Goal: Information Seeking & Learning: Find specific fact

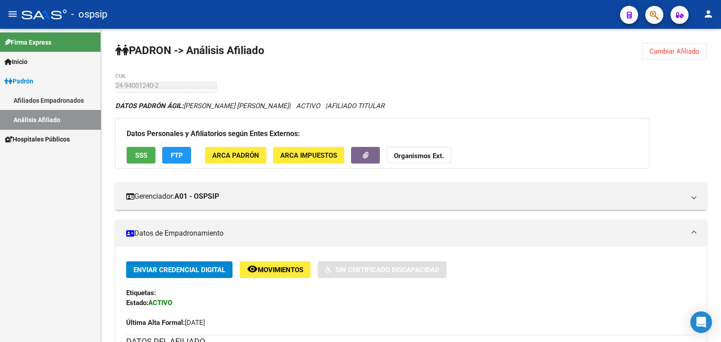
scroll to position [225, 0]
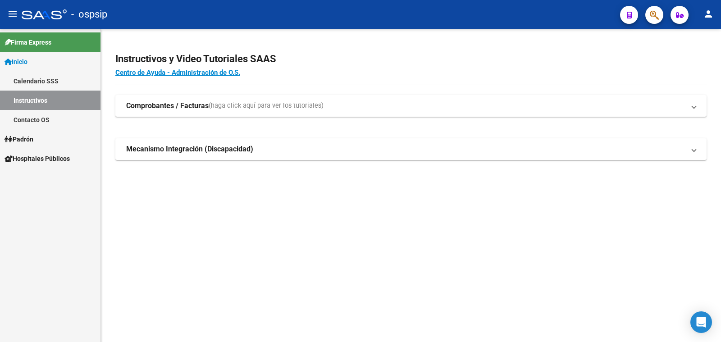
click at [23, 138] on span "Padrón" at bounding box center [19, 139] width 29 height 10
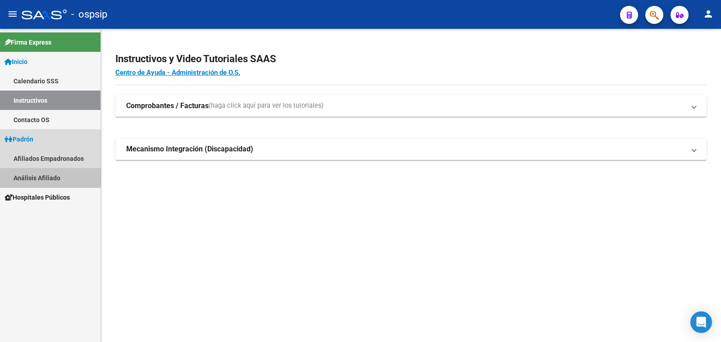
click at [32, 176] on link "Análisis Afiliado" at bounding box center [50, 177] width 101 height 19
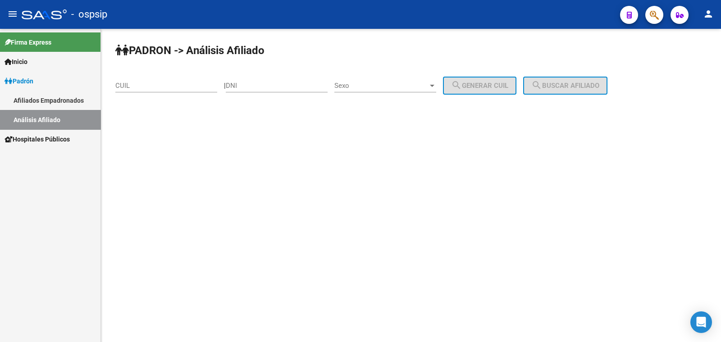
click at [271, 80] on div "DNI" at bounding box center [277, 82] width 102 height 19
drag, startPoint x: 271, startPoint y: 80, endPoint x: 251, endPoint y: 81, distance: 19.9
click at [251, 81] on div "DNI" at bounding box center [277, 82] width 102 height 19
drag, startPoint x: 251, startPoint y: 81, endPoint x: 243, endPoint y: 84, distance: 8.3
click at [243, 84] on input "DNI" at bounding box center [277, 86] width 102 height 8
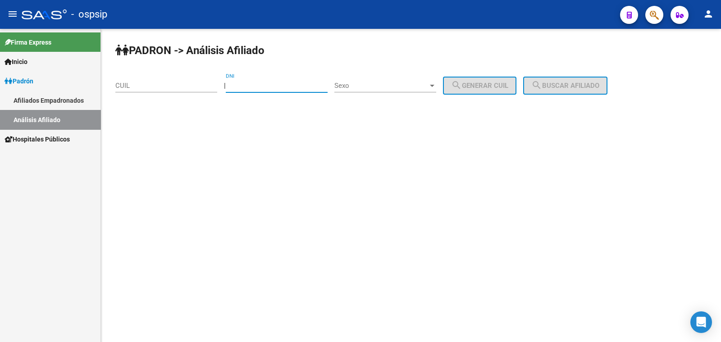
paste input "20847122"
type input "20847122"
click at [375, 82] on span "Sexo" at bounding box center [381, 86] width 94 height 8
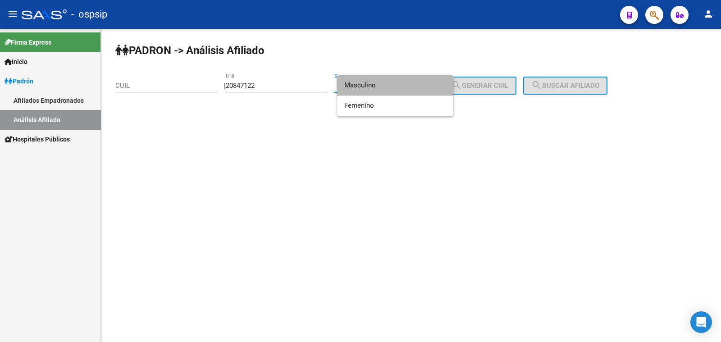
click at [377, 83] on span "Masculino" at bounding box center [395, 85] width 102 height 20
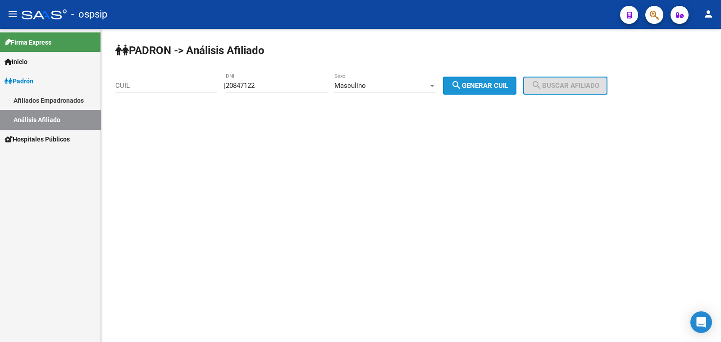
click at [485, 85] on span "search Generar CUIL" at bounding box center [479, 86] width 57 height 8
type input "20-20847122-9"
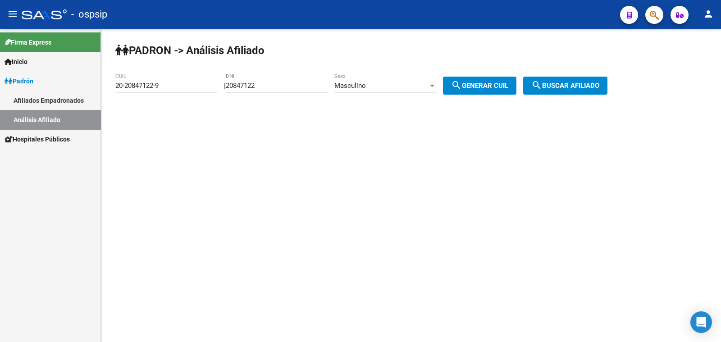
click at [542, 84] on mat-icon "search" at bounding box center [537, 85] width 11 height 11
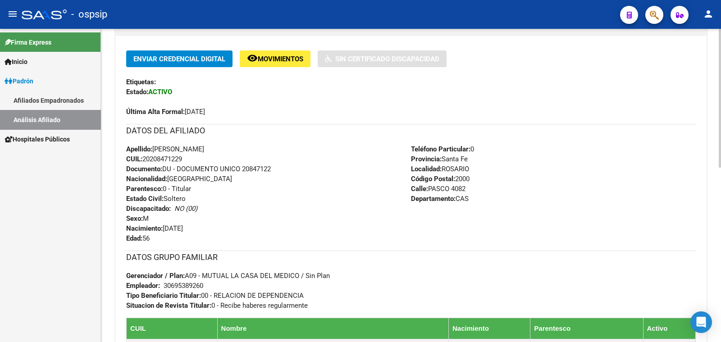
scroll to position [225, 0]
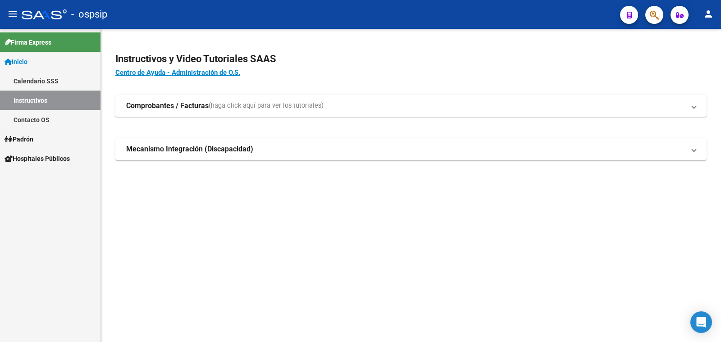
click at [21, 137] on span "Padrón" at bounding box center [19, 139] width 29 height 10
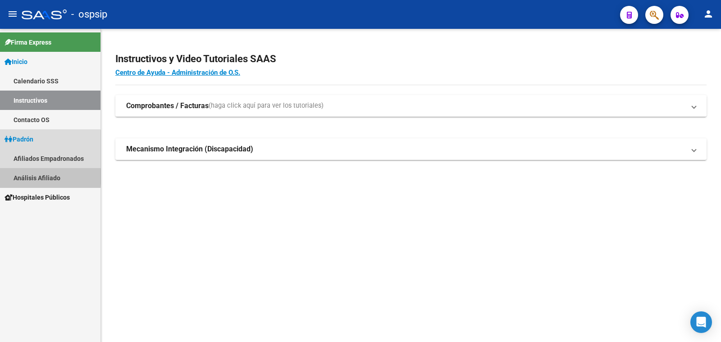
click at [42, 177] on link "Análisis Afiliado" at bounding box center [50, 177] width 101 height 19
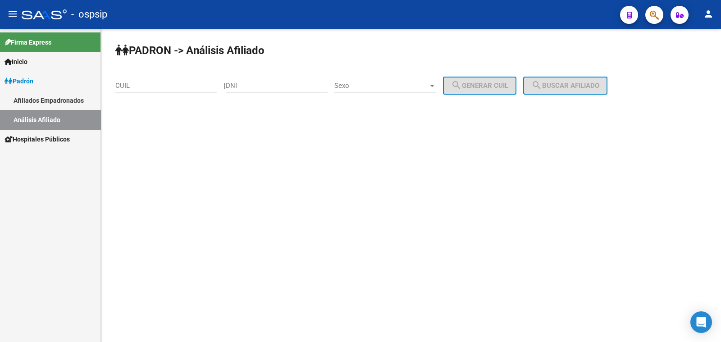
click at [268, 82] on input "DNI" at bounding box center [277, 86] width 102 height 8
type input "24505167"
click at [401, 87] on span "Sexo" at bounding box center [381, 86] width 94 height 8
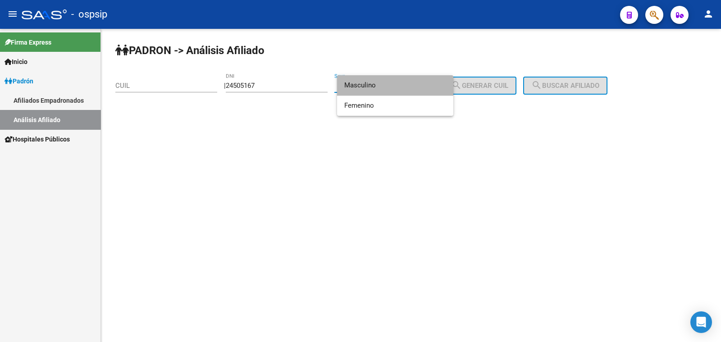
click at [400, 86] on span "Masculino" at bounding box center [395, 85] width 102 height 20
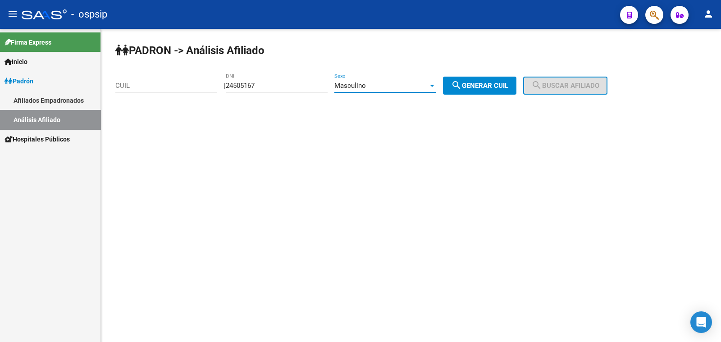
click at [496, 85] on span "search Generar CUIL" at bounding box center [479, 86] width 57 height 8
type input "20-24505167-1"
click at [554, 87] on span "search Buscar afiliado" at bounding box center [566, 86] width 68 height 8
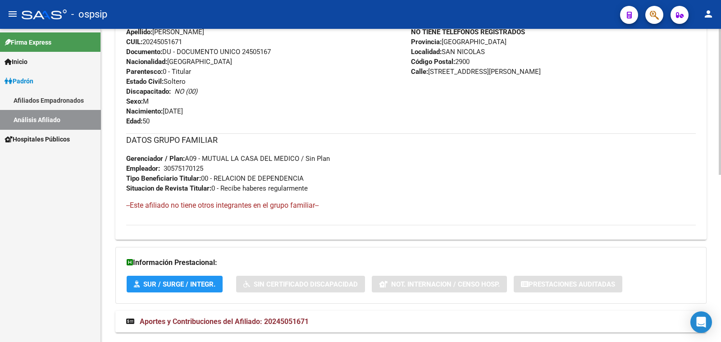
scroll to position [359, 0]
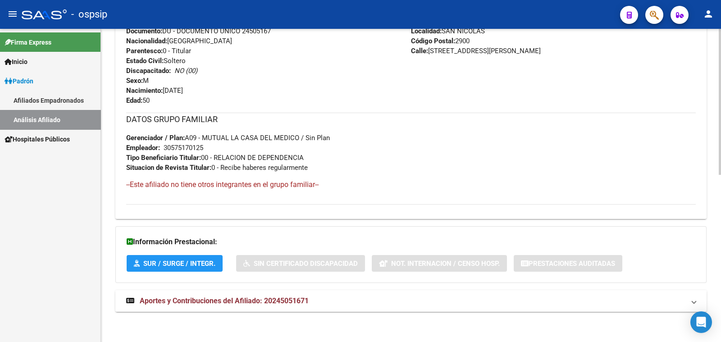
click at [275, 298] on span "Aportes y Contribuciones del Afiliado: 20245051671" at bounding box center [224, 301] width 169 height 9
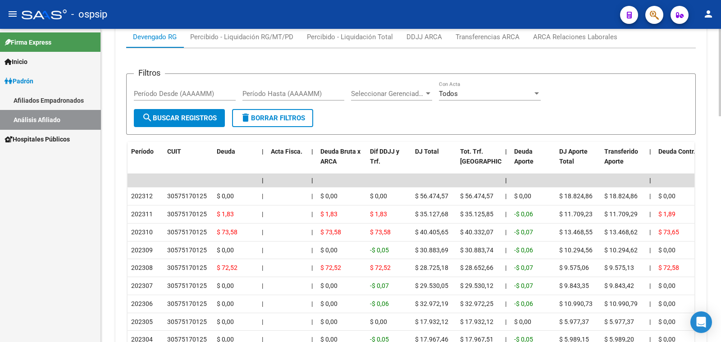
scroll to position [641, 0]
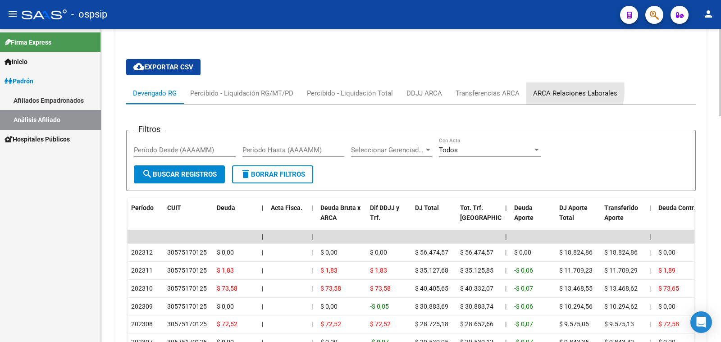
click at [557, 89] on div "ARCA Relaciones Laborales" at bounding box center [575, 93] width 84 height 10
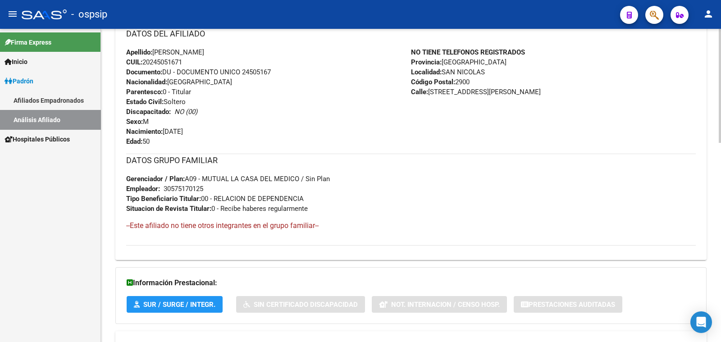
scroll to position [322, 0]
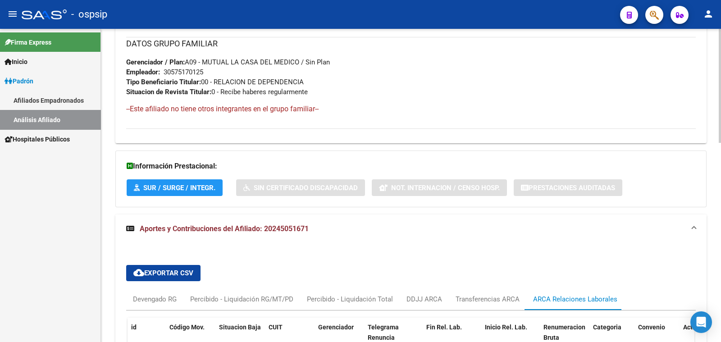
scroll to position [548, 0]
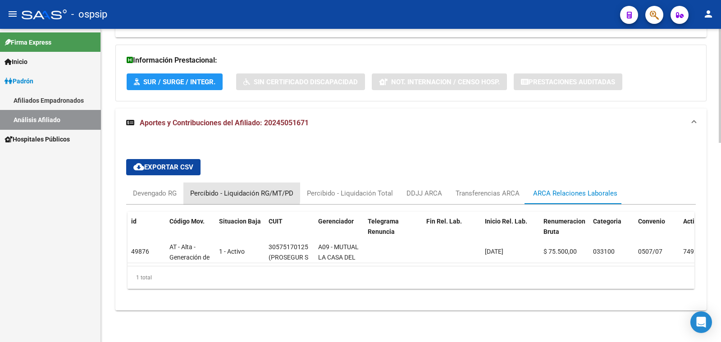
click at [239, 188] on div "Percibido - Liquidación RG/MT/PD" at bounding box center [241, 193] width 103 height 10
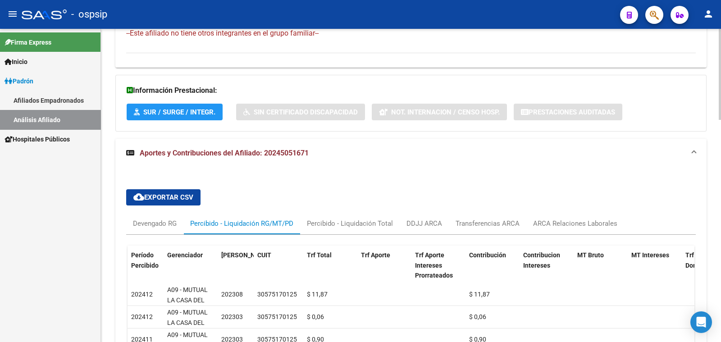
scroll to position [491, 0]
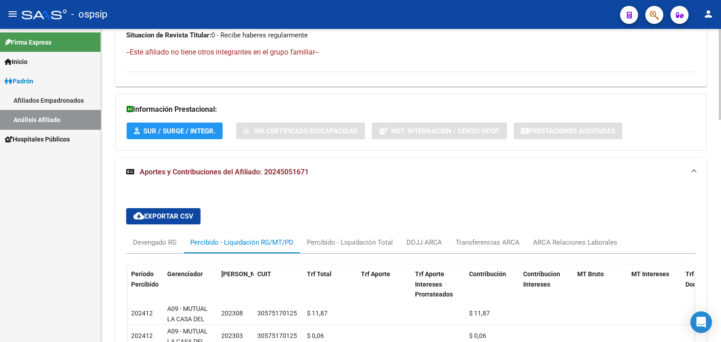
click at [218, 170] on span "Aportes y Contribuciones del Afiliado: 20245051671" at bounding box center [224, 172] width 169 height 9
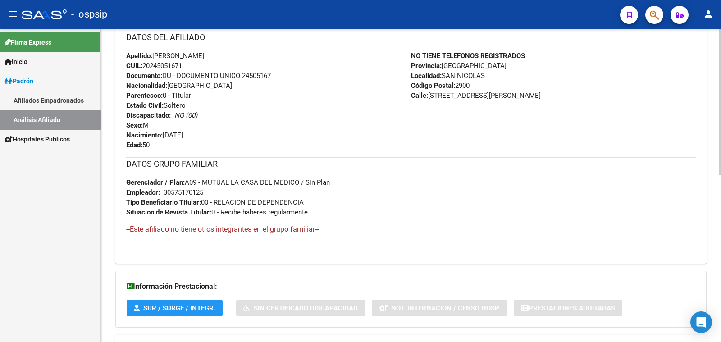
scroll to position [246, 0]
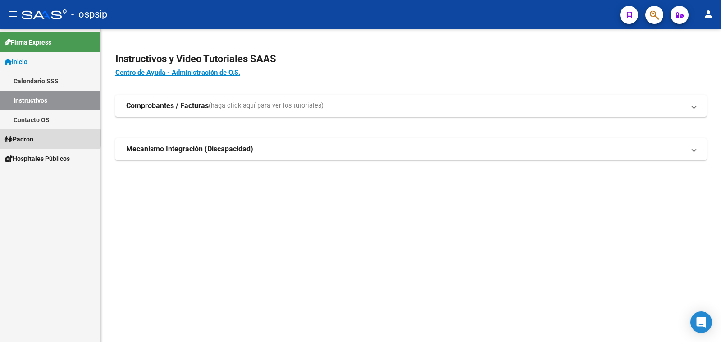
click at [31, 138] on span "Padrón" at bounding box center [19, 139] width 29 height 10
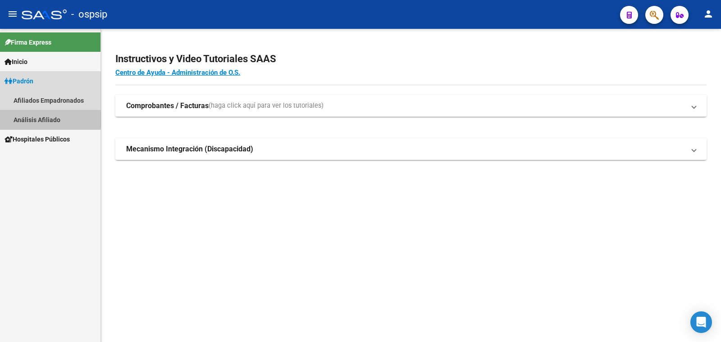
click at [46, 119] on link "Análisis Afiliado" at bounding box center [50, 119] width 101 height 19
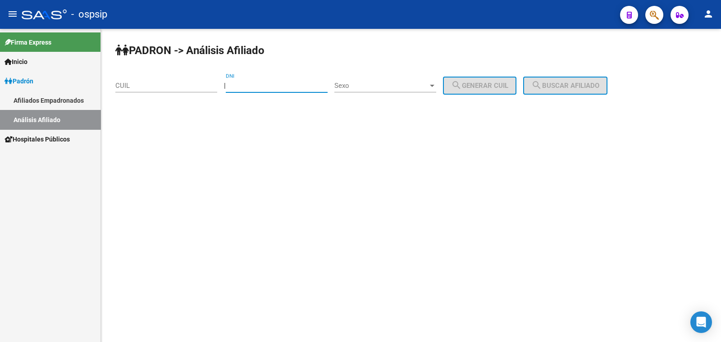
click at [257, 84] on input "DNI" at bounding box center [277, 86] width 102 height 8
paste input "44727907"
type input "44727907"
click at [392, 83] on span "Sexo" at bounding box center [381, 86] width 94 height 8
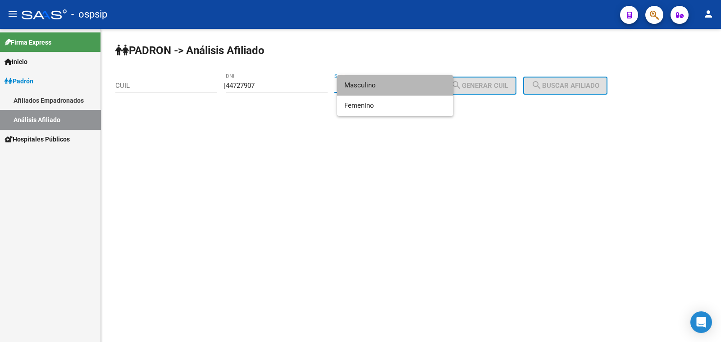
click at [392, 83] on span "Masculino" at bounding box center [395, 85] width 102 height 20
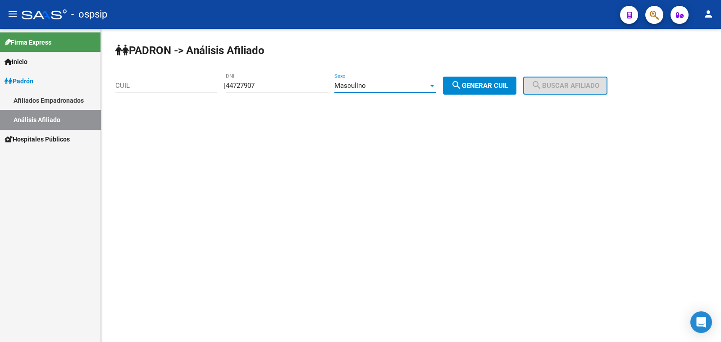
click at [499, 86] on span "search Generar CUIL" at bounding box center [479, 86] width 57 height 8
type input "20-44727907-0"
click at [568, 82] on span "search Buscar afiliado" at bounding box center [566, 86] width 68 height 8
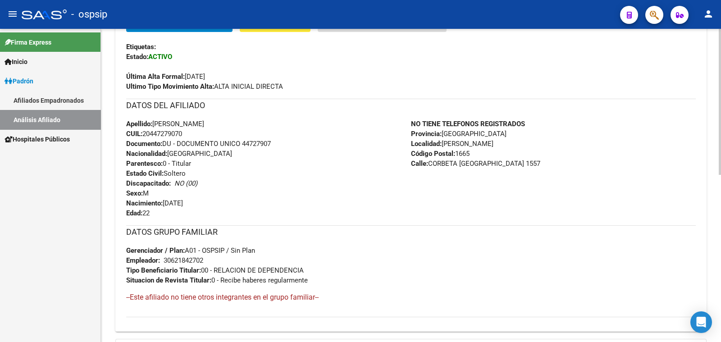
scroll to position [190, 0]
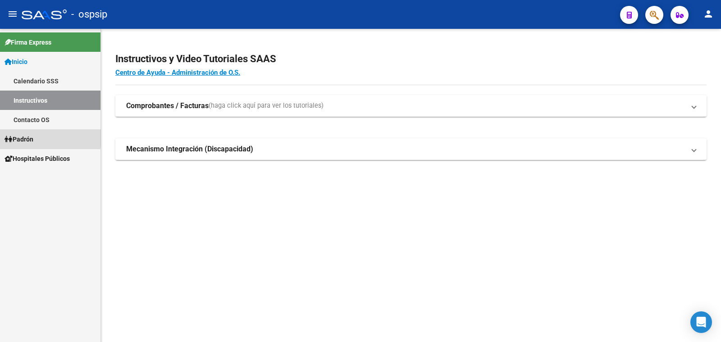
click at [29, 135] on span "Padrón" at bounding box center [19, 139] width 29 height 10
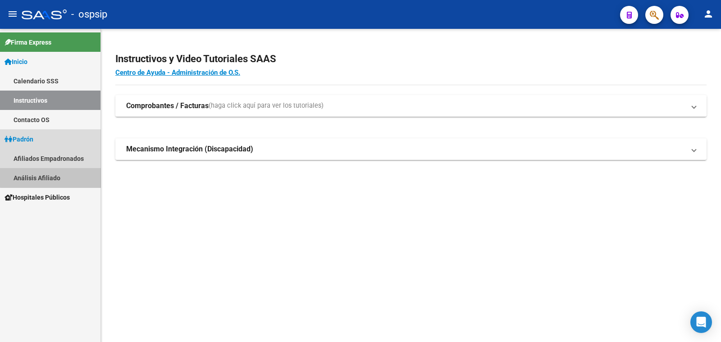
click at [52, 177] on link "Análisis Afiliado" at bounding box center [50, 177] width 101 height 19
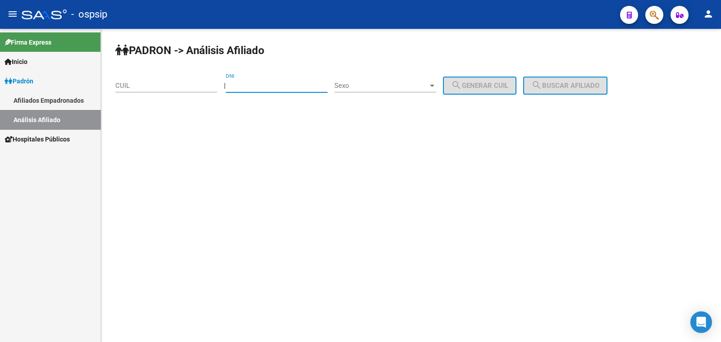
click at [262, 82] on input "DNI" at bounding box center [277, 86] width 102 height 8
paste input "32096972"
type input "32096972"
click at [386, 82] on span "Sexo" at bounding box center [381, 86] width 94 height 8
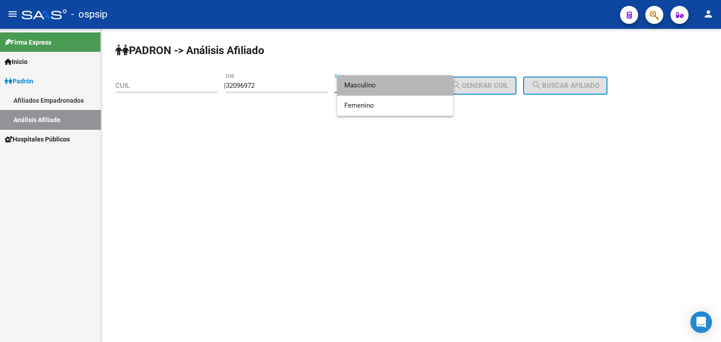
drag, startPoint x: 386, startPoint y: 82, endPoint x: 489, endPoint y: 69, distance: 104.1
click at [421, 78] on span "Masculino" at bounding box center [395, 85] width 102 height 20
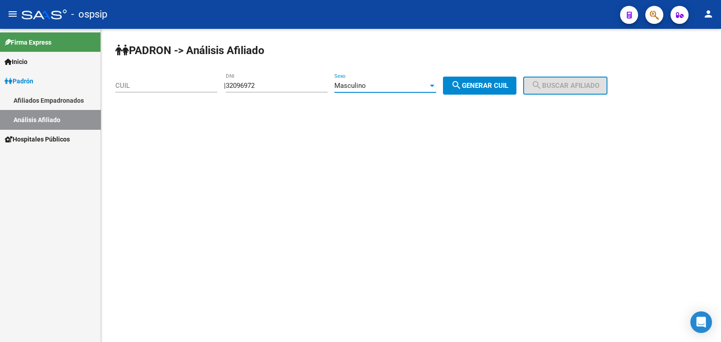
click at [502, 84] on span "search Generar CUIL" at bounding box center [479, 86] width 57 height 8
type input "20-32096972-8"
click at [560, 84] on span "search Buscar afiliado" at bounding box center [566, 86] width 68 height 8
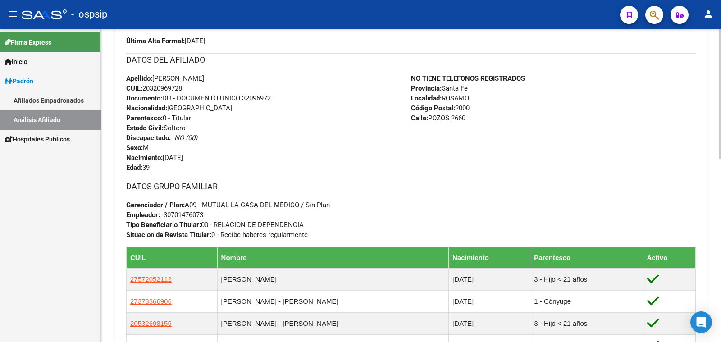
scroll to position [338, 0]
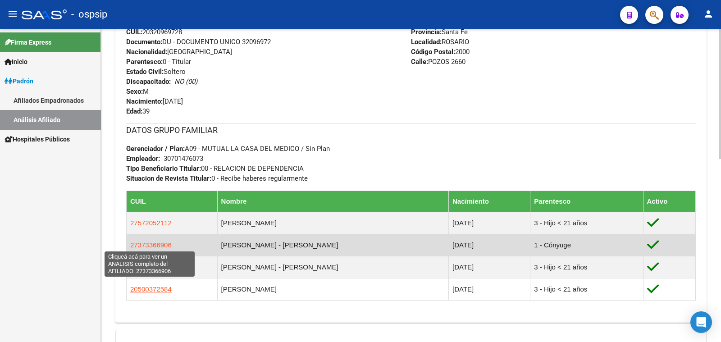
click at [152, 243] on span "27373366906" at bounding box center [150, 245] width 41 height 8
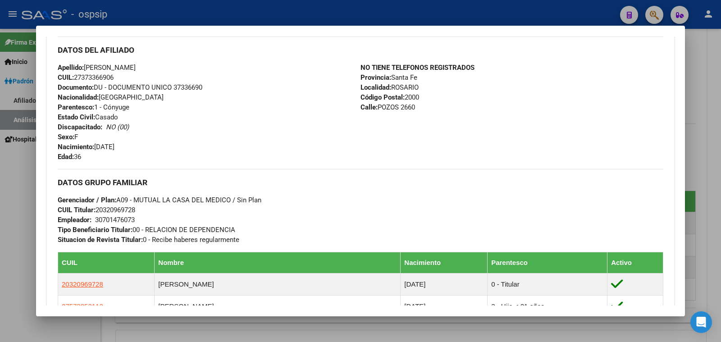
scroll to position [225, 0]
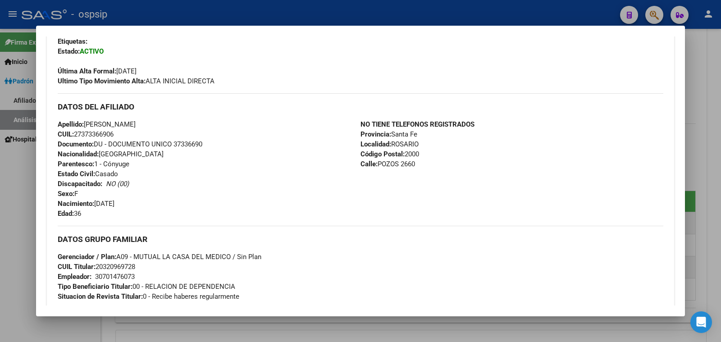
drag, startPoint x: 174, startPoint y: 142, endPoint x: 211, endPoint y: 145, distance: 37.1
click at [211, 145] on div "Apellido: NADIA SOLEDAD AQUINO CUIL: 27373366906 Documento: DU - DOCUMENTO UNIC…" at bounding box center [209, 168] width 303 height 99
copy span "37336690"
click at [9, 185] on div at bounding box center [360, 171] width 721 height 342
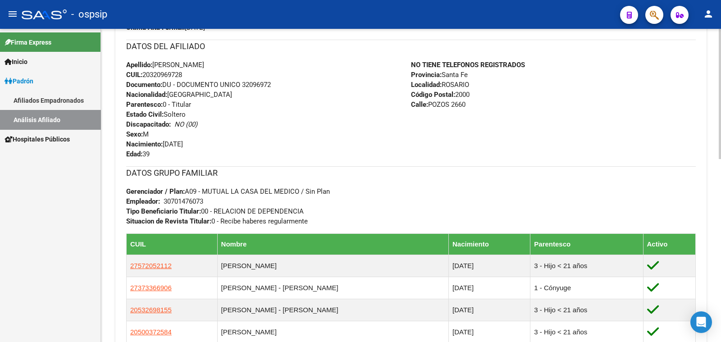
scroll to position [282, 0]
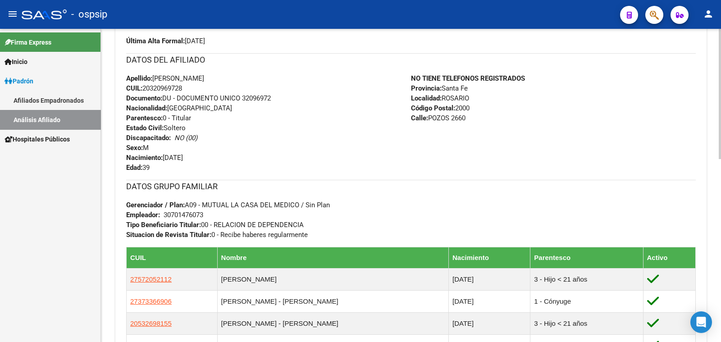
drag, startPoint x: 244, startPoint y: 95, endPoint x: 266, endPoint y: 101, distance: 22.7
click at [278, 97] on div "Apellido: JAVIER ADRIAN RAMIREZ CUIL: 20320969728 Documento: DU - DOCUMENTO UNI…" at bounding box center [268, 122] width 285 height 99
copy span "32096972"
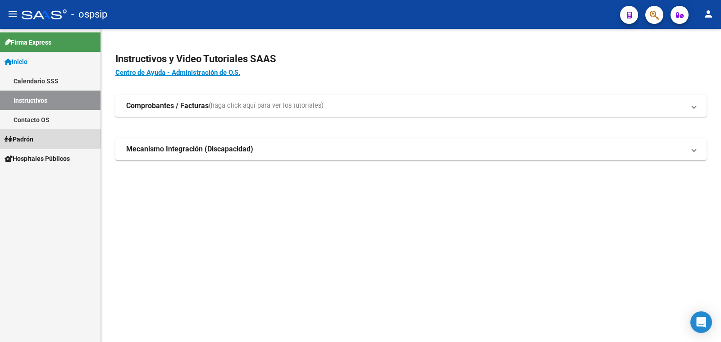
click at [32, 138] on span "Padrón" at bounding box center [19, 139] width 29 height 10
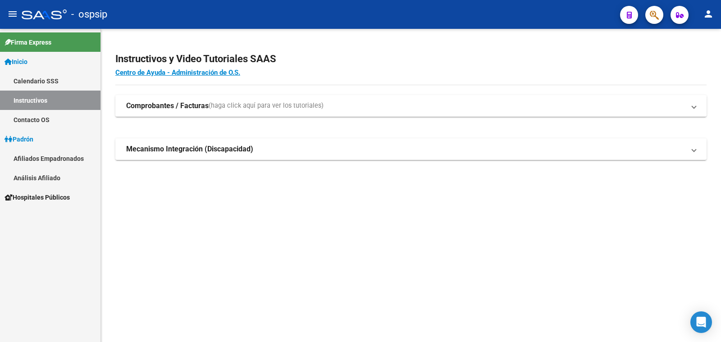
click at [51, 177] on link "Análisis Afiliado" at bounding box center [50, 177] width 101 height 19
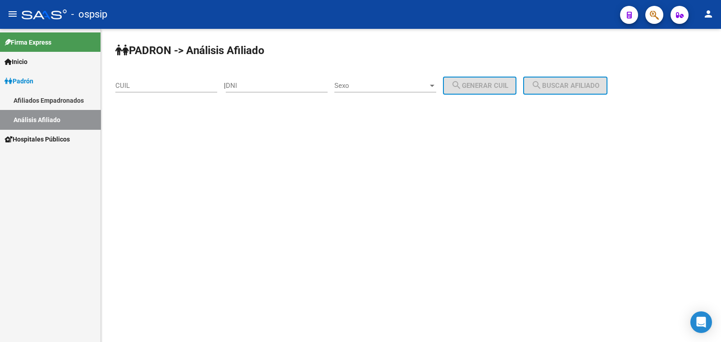
click at [273, 81] on div "DNI" at bounding box center [277, 82] width 102 height 19
drag, startPoint x: 273, startPoint y: 81, endPoint x: 249, endPoint y: 84, distance: 23.7
click at [249, 84] on input "DNI" at bounding box center [277, 86] width 102 height 8
paste input "92.752160"
click at [247, 83] on input "92.752160" at bounding box center [277, 86] width 102 height 8
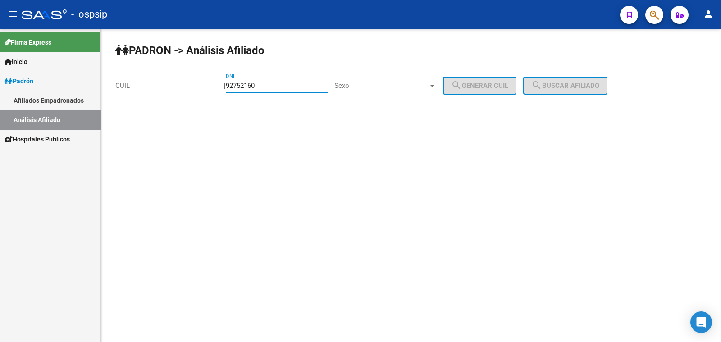
type input "92752160"
click at [394, 85] on span "Sexo" at bounding box center [381, 86] width 94 height 8
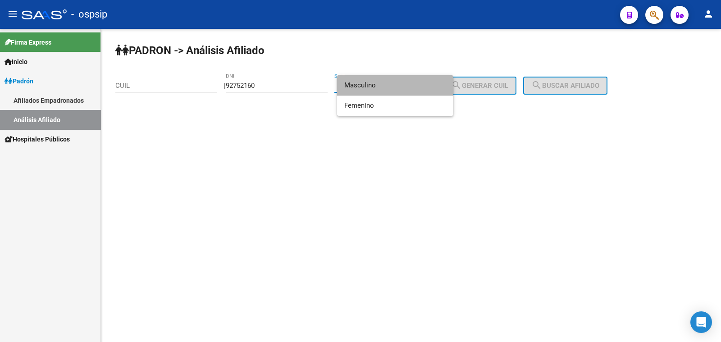
click at [394, 85] on span "Masculino" at bounding box center [395, 85] width 102 height 20
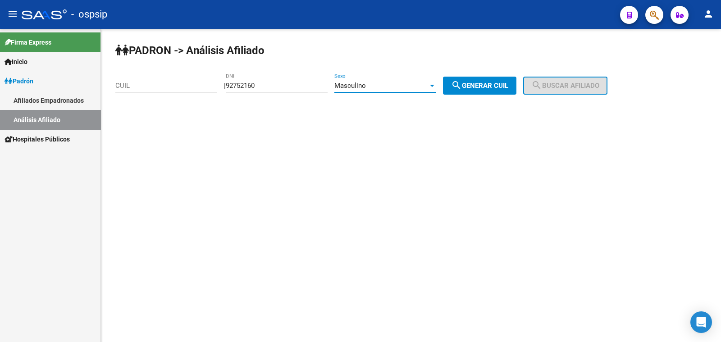
click at [485, 83] on span "search Generar CUIL" at bounding box center [479, 86] width 57 height 8
type input "20-92752160-2"
click at [556, 88] on button "search Buscar afiliado" at bounding box center [565, 86] width 84 height 18
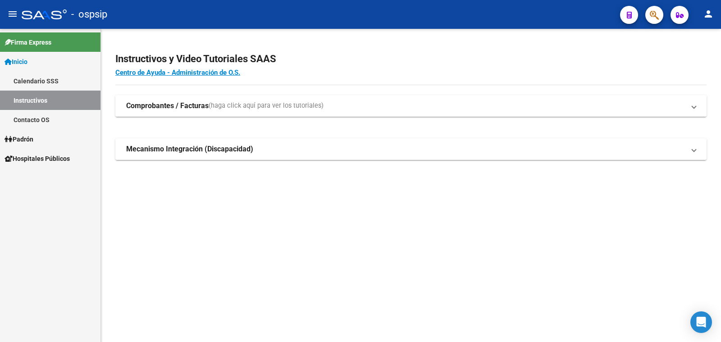
click at [33, 138] on span "Padrón" at bounding box center [19, 139] width 29 height 10
click at [45, 177] on link "Análisis Afiliado" at bounding box center [50, 177] width 101 height 19
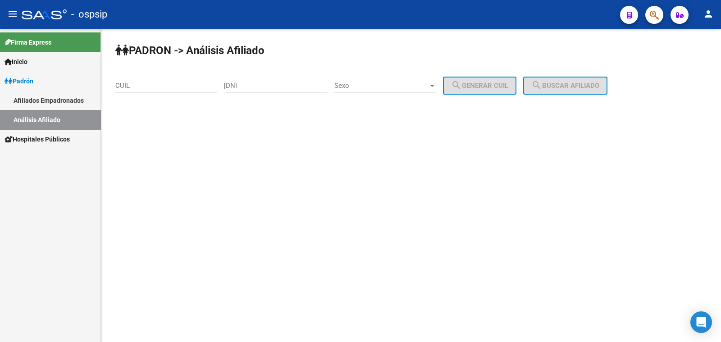
click at [266, 78] on div "DNI" at bounding box center [277, 82] width 102 height 19
drag, startPoint x: 266, startPoint y: 78, endPoint x: 247, endPoint y: 81, distance: 20.0
click at [247, 81] on div "DNI" at bounding box center [277, 82] width 102 height 19
drag, startPoint x: 247, startPoint y: 81, endPoint x: 238, endPoint y: 84, distance: 9.1
click at [238, 84] on input "DNI" at bounding box center [277, 86] width 102 height 8
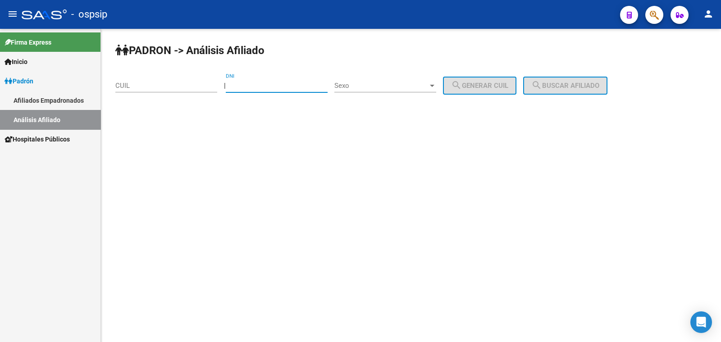
paste input "22296894"
type input "22296894"
click at [375, 85] on span "Sexo" at bounding box center [381, 86] width 94 height 8
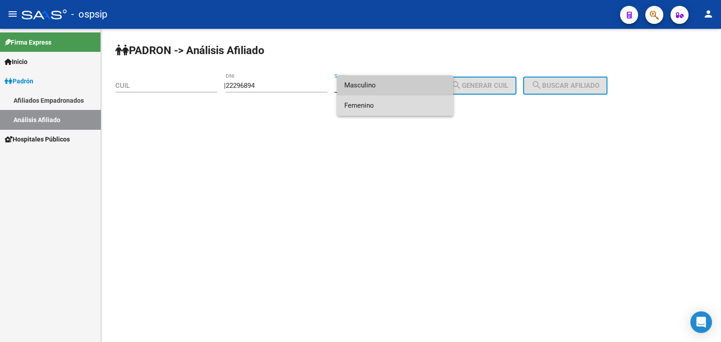
click at [388, 105] on span "Femenino" at bounding box center [395, 106] width 102 height 20
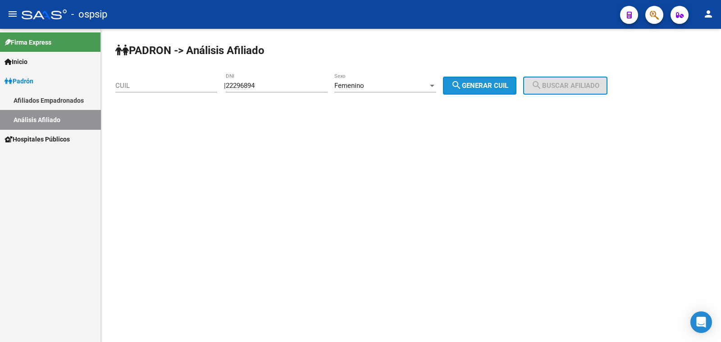
click at [498, 85] on span "search Generar CUIL" at bounding box center [479, 86] width 57 height 8
type input "27-22296894-7"
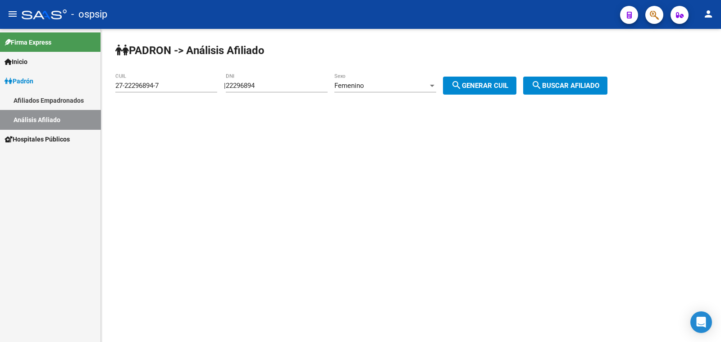
click at [568, 84] on span "search Buscar afiliado" at bounding box center [566, 86] width 68 height 8
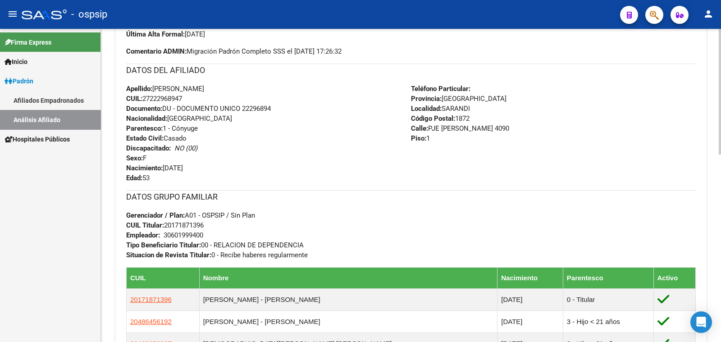
scroll to position [225, 0]
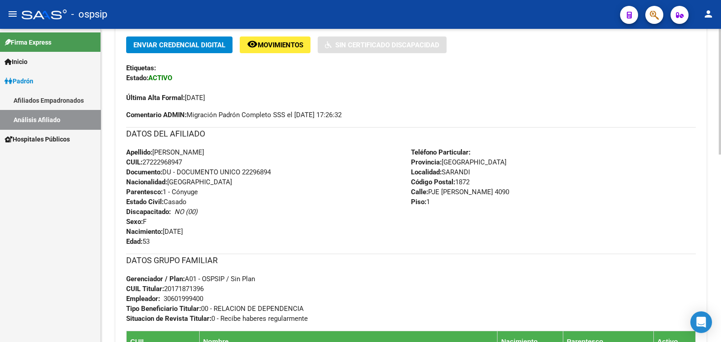
drag, startPoint x: 243, startPoint y: 170, endPoint x: 275, endPoint y: 170, distance: 31.6
click at [275, 170] on div "Apellido: CLAUDIA CARINA BOSSO CUIL: 27222968947 Documento: DU - DOCUMENTO UNIC…" at bounding box center [268, 196] width 285 height 99
copy span "22296894"
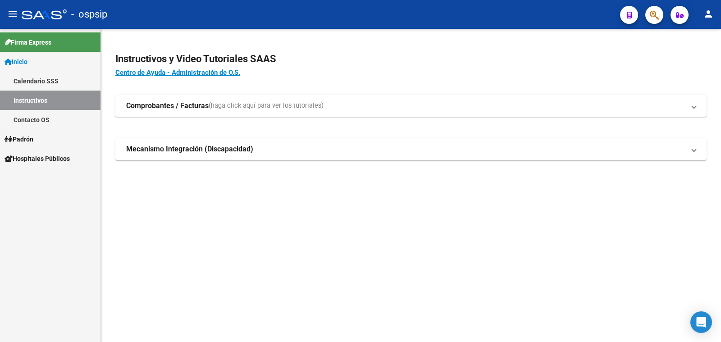
click at [20, 138] on span "Padrón" at bounding box center [19, 139] width 29 height 10
click at [53, 176] on link "Análisis Afiliado" at bounding box center [50, 177] width 101 height 19
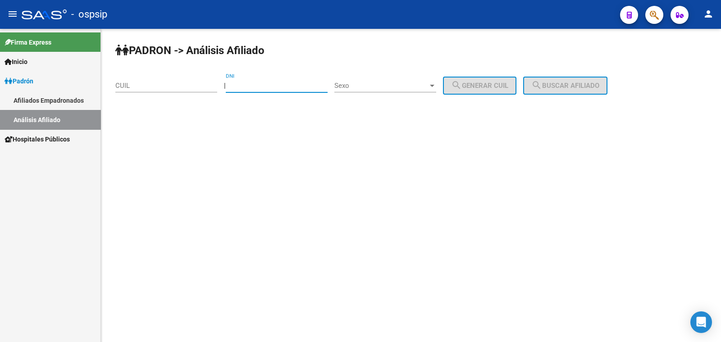
click at [249, 84] on input "DNI" at bounding box center [277, 86] width 102 height 8
paste input "20500564"
type input "20500564"
click at [404, 85] on span "Sexo" at bounding box center [381, 86] width 94 height 8
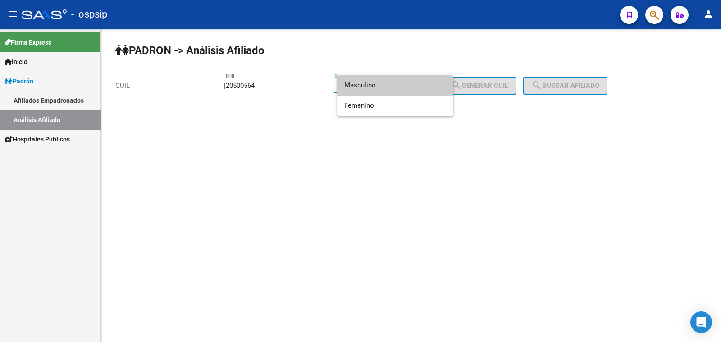
click at [404, 85] on span "Masculino" at bounding box center [395, 85] width 102 height 20
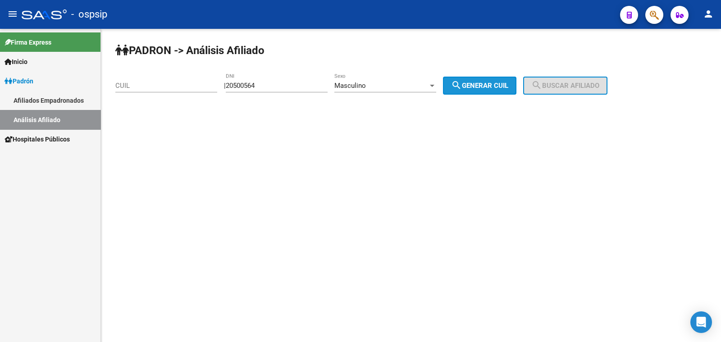
click at [499, 84] on span "search Generar CUIL" at bounding box center [479, 86] width 57 height 8
type input "20-20500564-2"
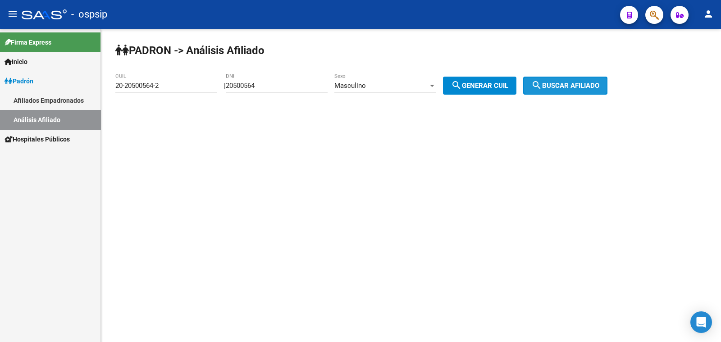
click at [571, 86] on span "search Buscar afiliado" at bounding box center [566, 86] width 68 height 8
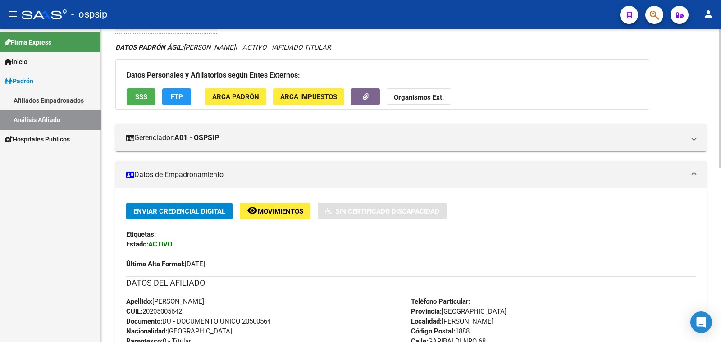
scroll to position [56, 0]
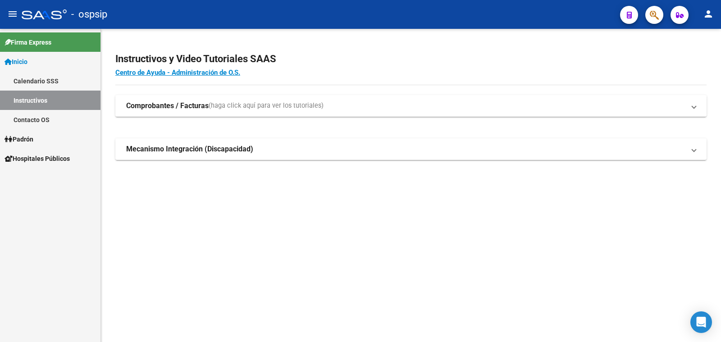
click at [26, 138] on span "Padrón" at bounding box center [19, 139] width 29 height 10
click at [41, 175] on link "Análisis Afiliado" at bounding box center [50, 177] width 101 height 19
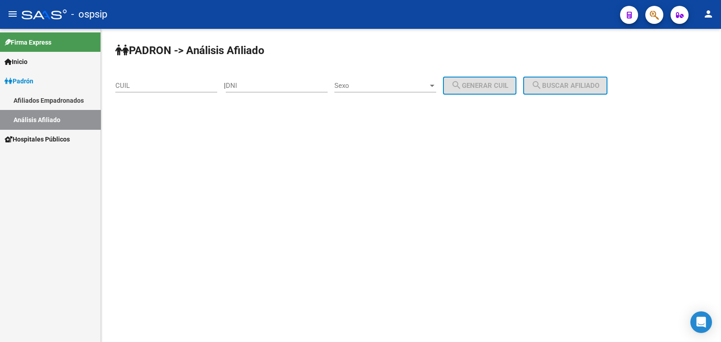
click at [259, 81] on div "DNI" at bounding box center [277, 82] width 102 height 19
type input "32577285"
click at [394, 84] on span "Sexo" at bounding box center [381, 86] width 94 height 8
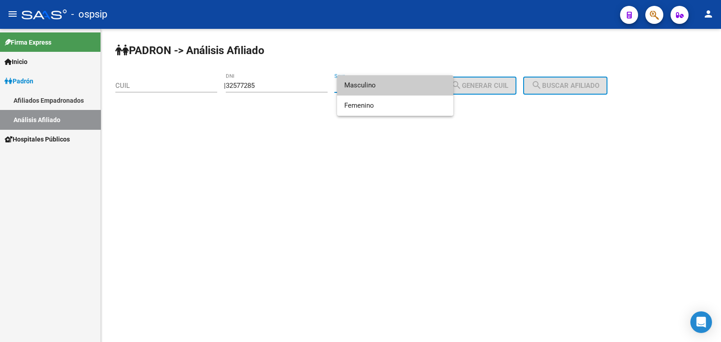
click at [394, 84] on span "Masculino" at bounding box center [395, 85] width 102 height 20
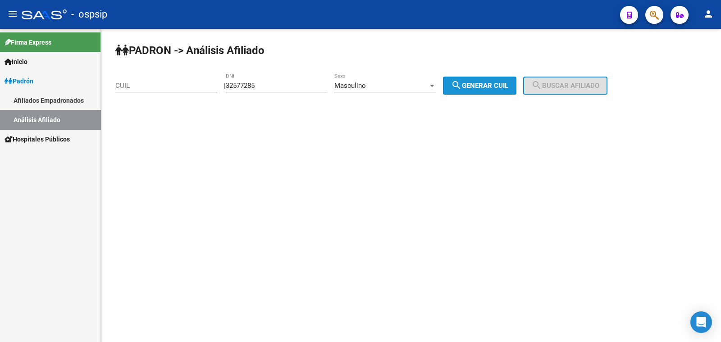
drag, startPoint x: 484, startPoint y: 79, endPoint x: 567, endPoint y: 80, distance: 82.5
click at [487, 80] on button "search Generar CUIL" at bounding box center [479, 86] width 73 height 18
type input "23-32577285-9"
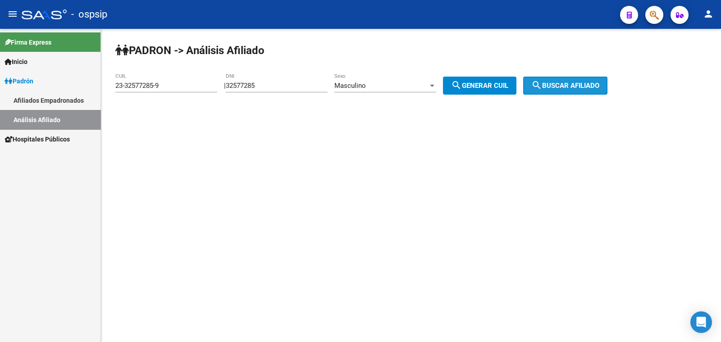
click at [567, 80] on button "search Buscar afiliado" at bounding box center [565, 86] width 84 height 18
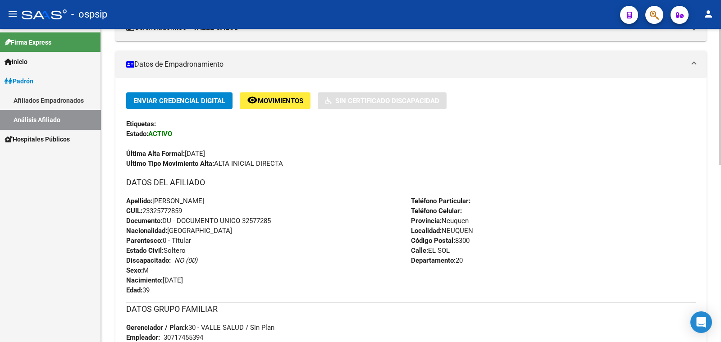
scroll to position [225, 0]
